Goal: Task Accomplishment & Management: Use online tool/utility

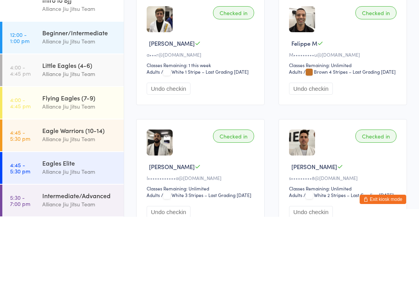
scroll to position [43, 0]
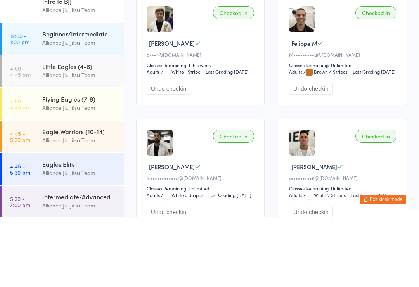
click at [28, 93] on link "12:00 - 1:00 pm Beginner/Intermediate Alliance Jiu Jitsu Team" at bounding box center [62, 109] width 121 height 32
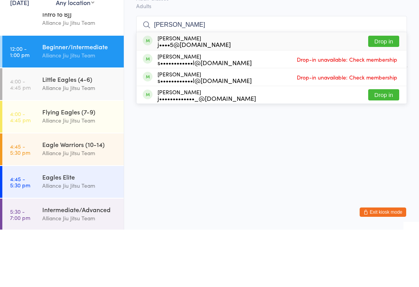
type input "[PERSON_NAME]"
click at [206, 99] on div "j••••5@[DOMAIN_NAME]" at bounding box center [194, 102] width 73 height 6
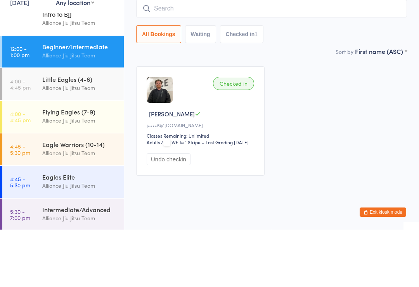
click at [307, 117] on div "Checked in [PERSON_NAME]••••5@[DOMAIN_NAME] Classes Remaining: Unlimited Adults…" at bounding box center [271, 178] width 285 height 123
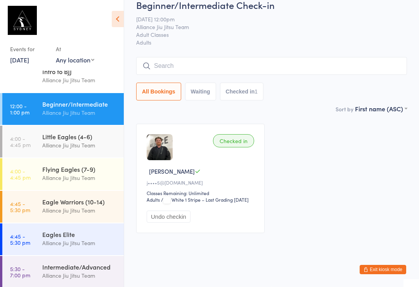
click at [170, 57] on input "search" at bounding box center [271, 66] width 271 height 18
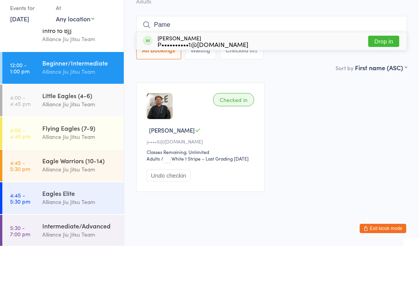
type input "Pame"
click at [384, 77] on button "Drop in" at bounding box center [383, 82] width 31 height 11
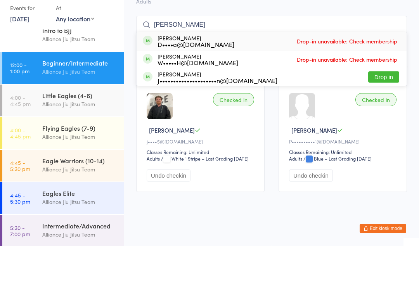
type input "[PERSON_NAME]"
click at [199, 92] on div "[PERSON_NAME] W•••••H@[DOMAIN_NAME] Drop-in unavailable: Check membership" at bounding box center [272, 100] width 270 height 17
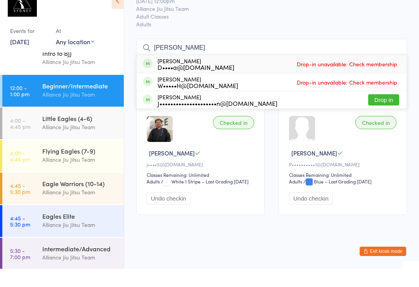
type input "[PERSON_NAME]"
click at [190, 118] on div "J•••••••••••••••••••••n@[DOMAIN_NAME]" at bounding box center [218, 121] width 120 height 6
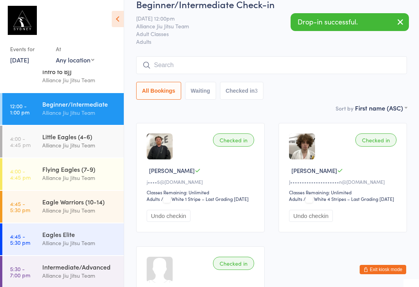
scroll to position [8, 0]
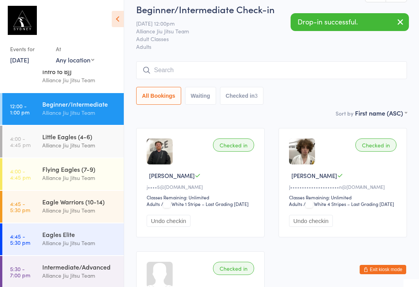
click at [197, 67] on input "search" at bounding box center [271, 70] width 271 height 18
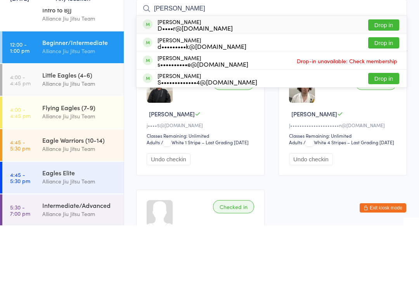
type input "[PERSON_NAME]"
click at [387, 99] on button "Drop in" at bounding box center [383, 104] width 31 height 11
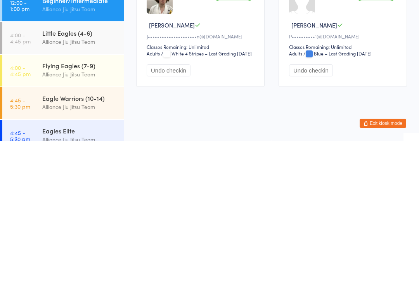
scroll to position [0, 0]
click at [47, 151] on div "Alliance Jiu Jitsu Team" at bounding box center [79, 155] width 75 height 9
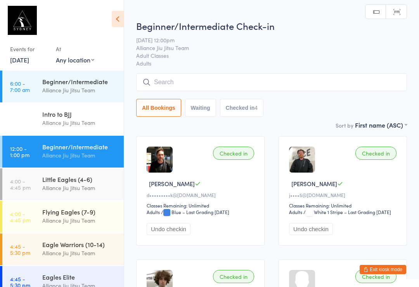
click at [179, 80] on input "search" at bounding box center [271, 82] width 271 height 18
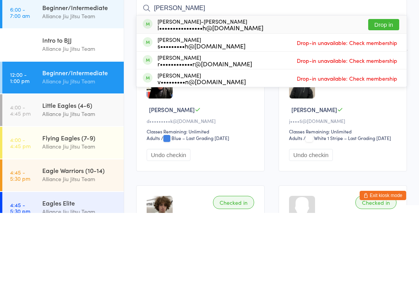
type input "[PERSON_NAME]"
click at [379, 93] on button "Drop in" at bounding box center [383, 98] width 31 height 11
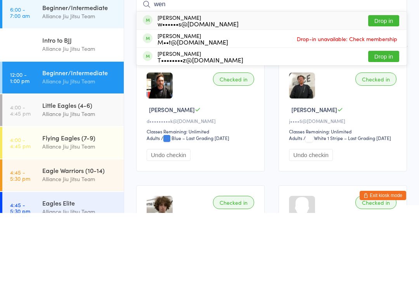
type input "wen"
click at [383, 89] on button "Drop in" at bounding box center [383, 94] width 31 height 11
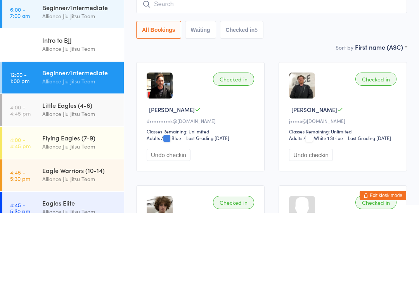
scroll to position [74, 0]
